Goal: Information Seeking & Learning: Compare options

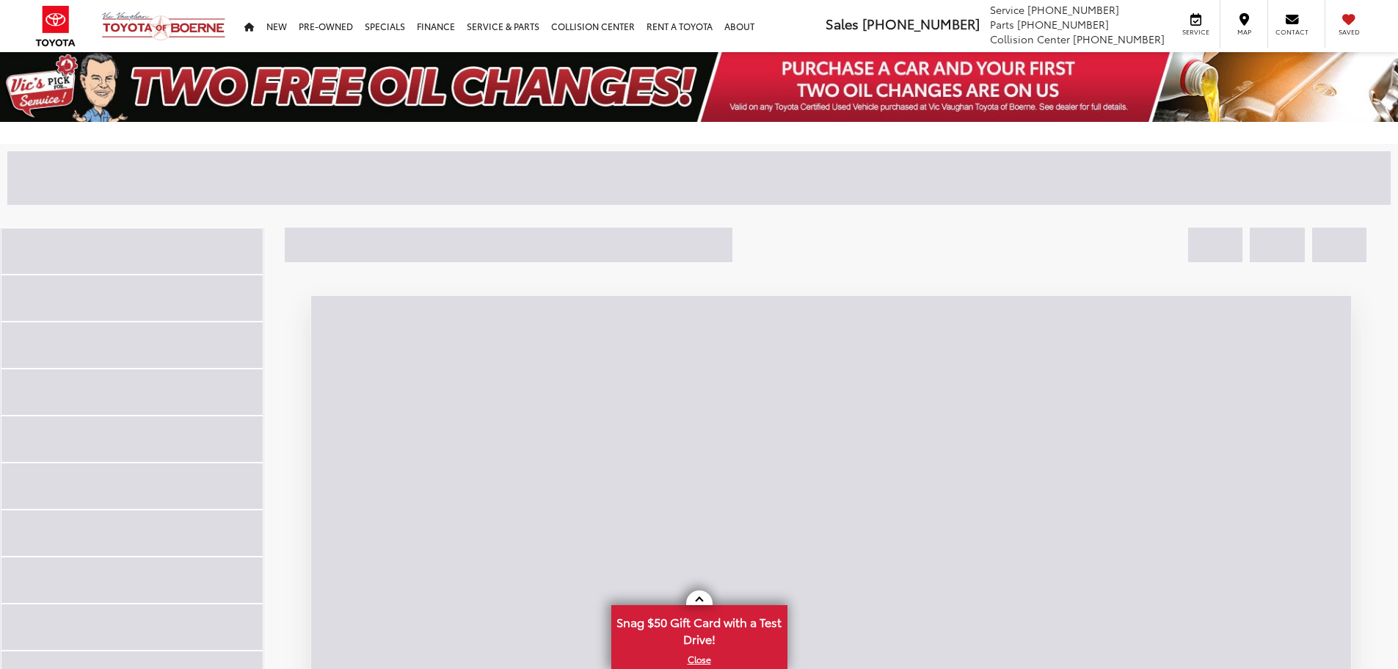
click at [217, 176] on div at bounding box center [491, 177] width 969 height 53
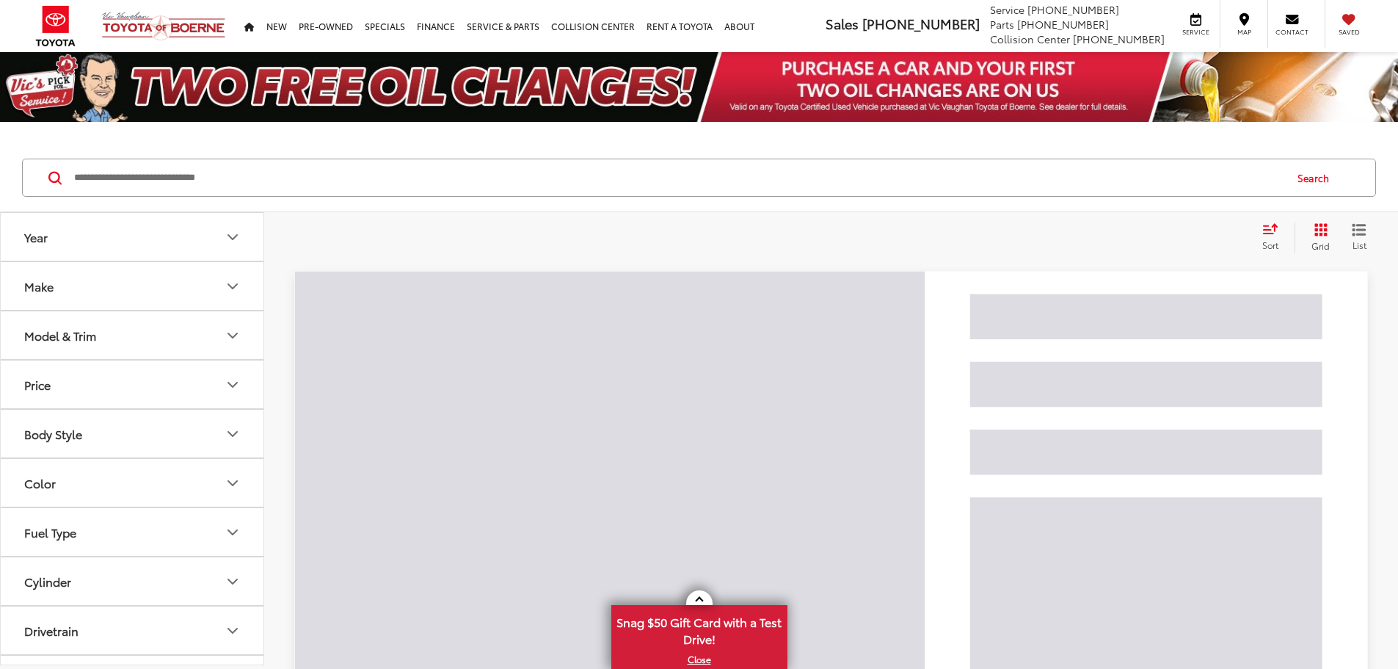
click at [272, 182] on input "Search by Make, Model, or Keyword" at bounding box center [678, 177] width 1211 height 35
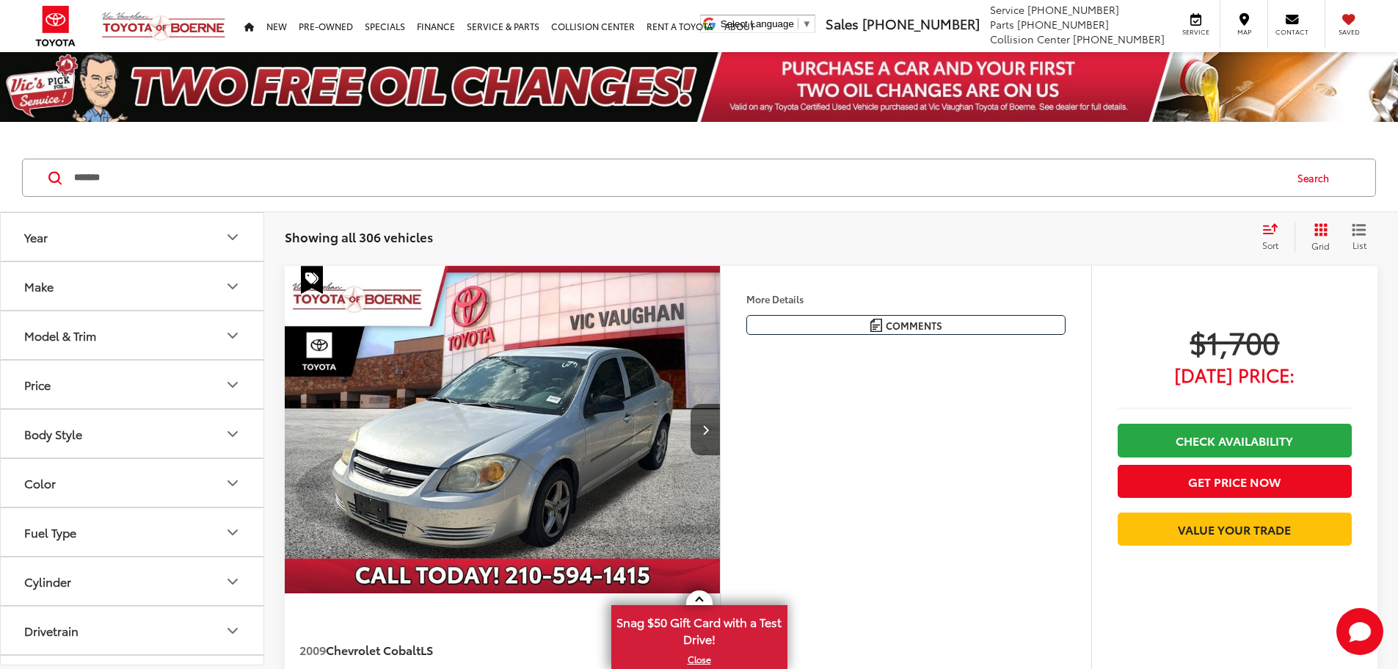
type input "*******"
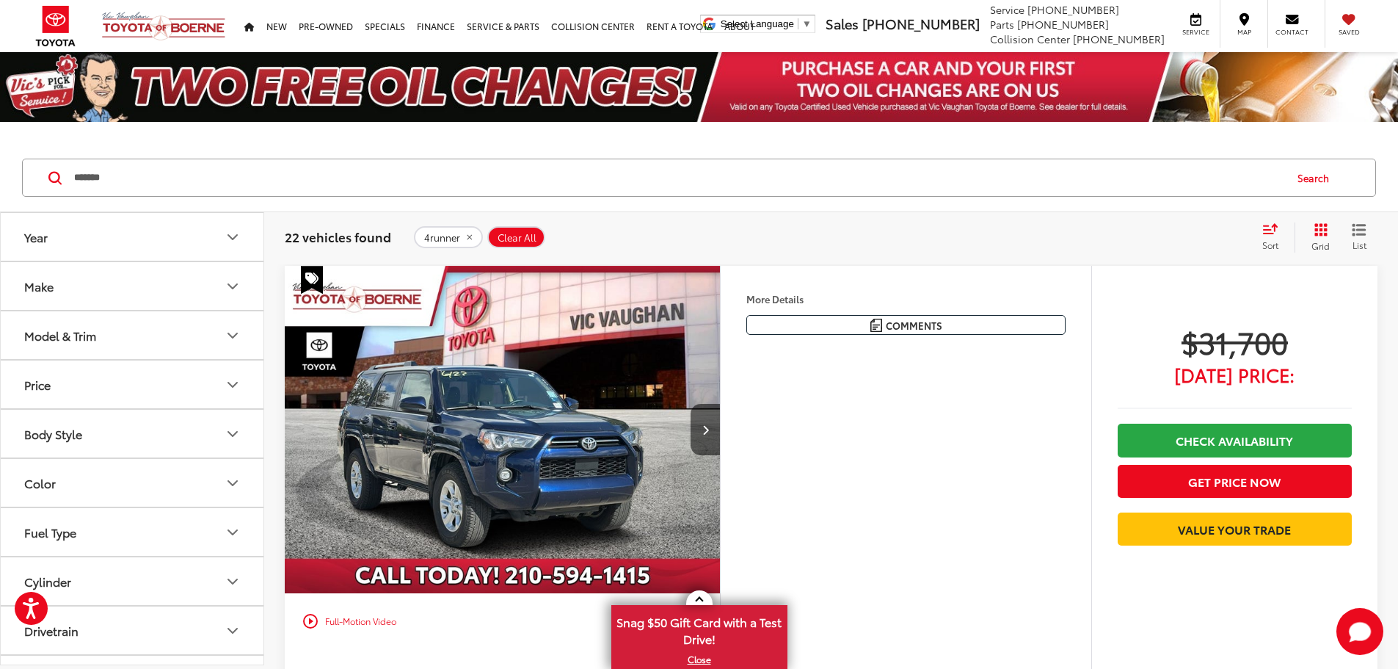
click at [1271, 235] on div "Sort" at bounding box center [1275, 236] width 40 height 29
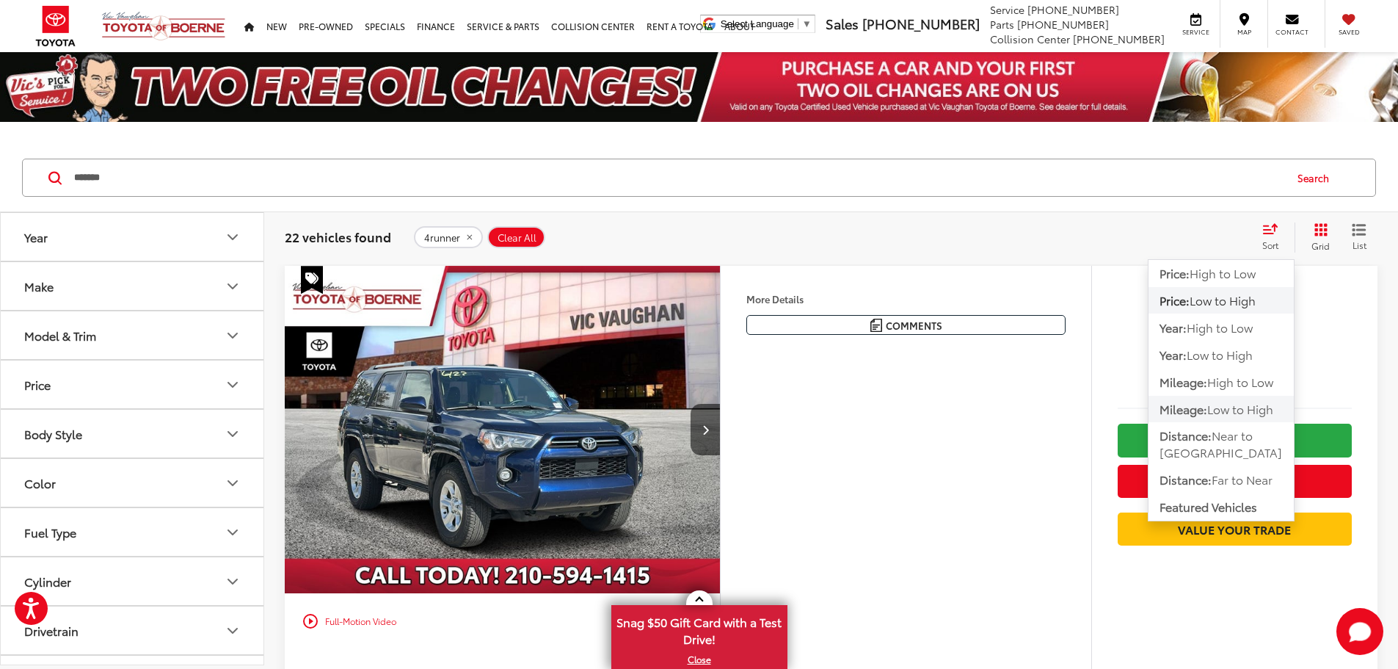
click at [1188, 405] on span "Mileage:" at bounding box center [1184, 408] width 48 height 17
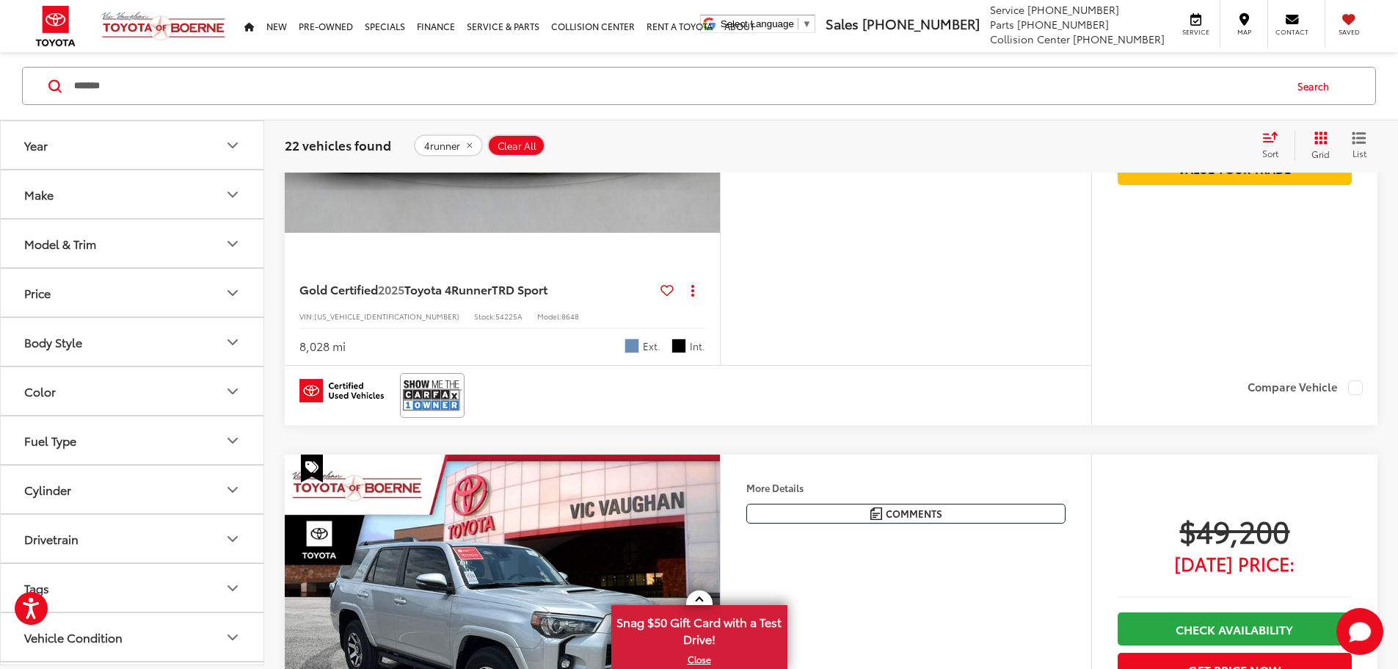
scroll to position [514, 0]
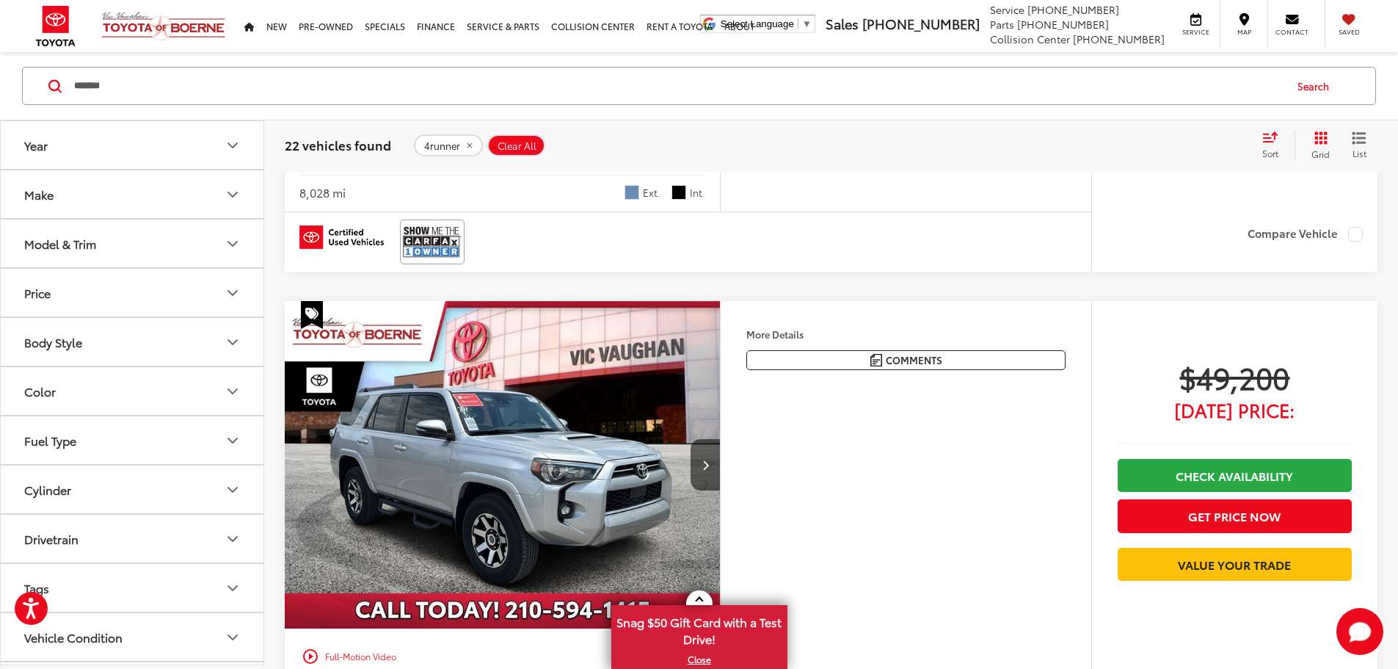
click at [495, 168] on span "54225A" at bounding box center [508, 162] width 27 height 11
copy span "54225A"
